Goal: Task Accomplishment & Management: Manage account settings

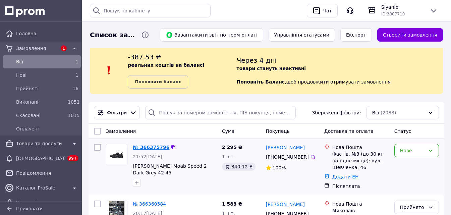
click at [154, 148] on link "№ 366375796" at bounding box center [151, 146] width 37 height 5
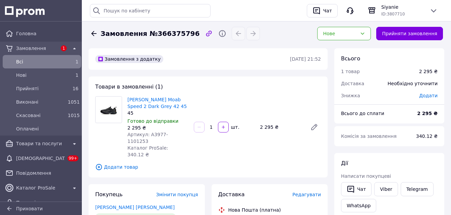
click at [154, 135] on span "Артикул: A3977-1101253" at bounding box center [147, 138] width 41 height 12
copy span "A3977"
click at [389, 190] on link "Viber" at bounding box center [385, 189] width 23 height 14
click at [139, 100] on link "[PERSON_NAME] Moab Speed 2 Dark Grey 42 45" at bounding box center [156, 103] width 59 height 12
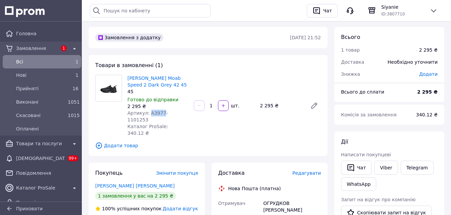
scroll to position [34, 0]
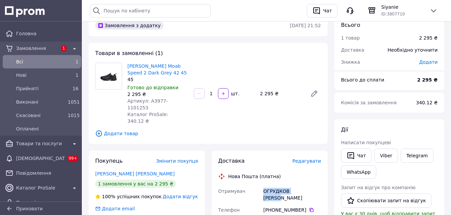
drag, startPoint x: 314, startPoint y: 177, endPoint x: 253, endPoint y: 179, distance: 61.7
copy div "Отримувач ОГРУДКОВ [PERSON_NAME]"
click at [309, 207] on icon at bounding box center [311, 209] width 5 height 5
click at [310, 206] on div "[PHONE_NUMBER]" at bounding box center [292, 209] width 58 height 7
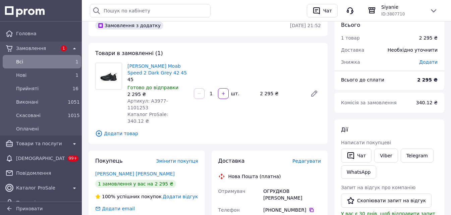
click at [309, 208] on icon at bounding box center [311, 210] width 4 height 4
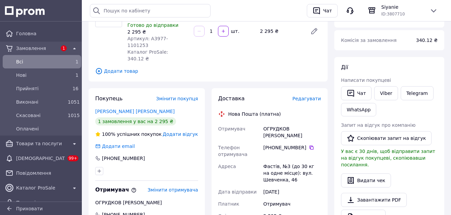
scroll to position [101, 0]
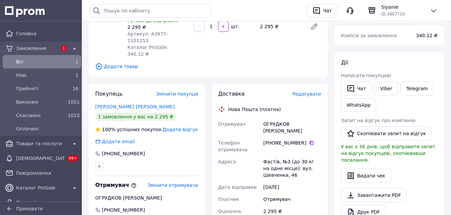
click at [269, 155] on div "Фастів, №3 (до 30 кг на одне місце): вул. Шевченка, 46" at bounding box center [292, 167] width 60 height 25
copy div "Фастів"
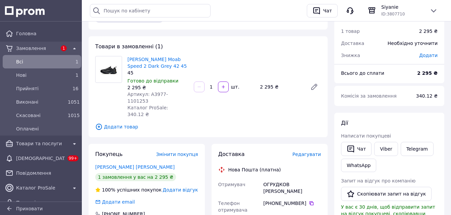
scroll to position [34, 0]
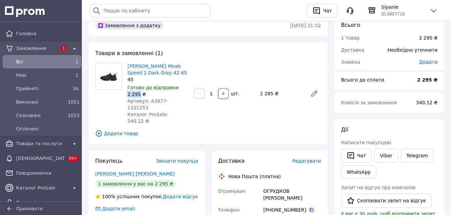
drag, startPoint x: 139, startPoint y: 94, endPoint x: 125, endPoint y: 95, distance: 14.2
click at [125, 95] on div "[PERSON_NAME] Moab Speed 2 Dark Grey 42 45 45 Готово до відправки 2 295 ₴ Артик…" at bounding box center [158, 93] width 66 height 64
copy div "2 295"
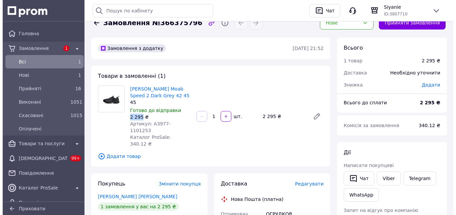
scroll to position [0, 0]
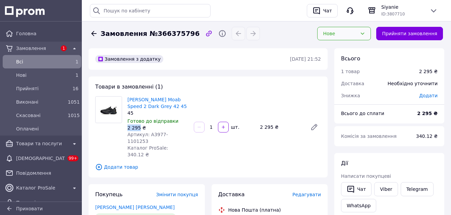
click at [352, 35] on div "Нове" at bounding box center [340, 33] width 34 height 7
click at [347, 47] on li "Прийнято" at bounding box center [349, 48] width 53 height 12
click at [38, 52] on div "Замовлення" at bounding box center [37, 48] width 44 height 9
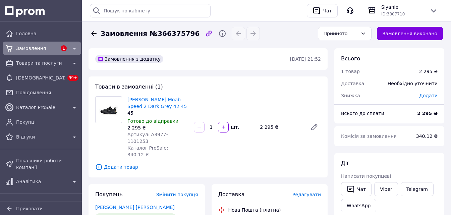
click at [44, 49] on span "Замовлення" at bounding box center [36, 48] width 41 height 7
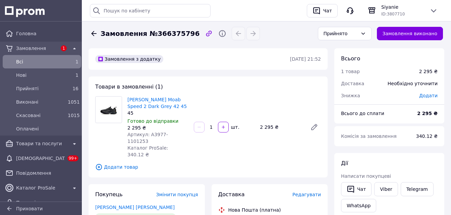
click at [38, 60] on span "Всi" at bounding box center [40, 61] width 49 height 7
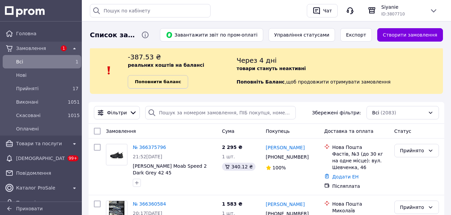
click at [158, 81] on b "Поповнити баланс" at bounding box center [158, 81] width 46 height 5
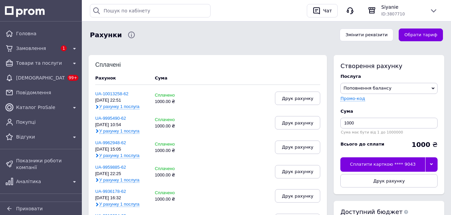
click at [415, 168] on div "Сплатити карткою **** 9043" at bounding box center [382, 164] width 84 height 14
